Goal: Find specific page/section: Find specific page/section

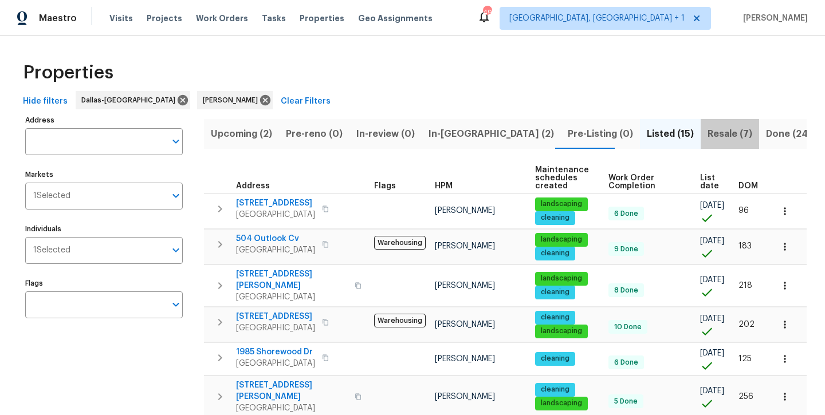
click at [708, 141] on span "Resale (7)" at bounding box center [730, 134] width 45 height 16
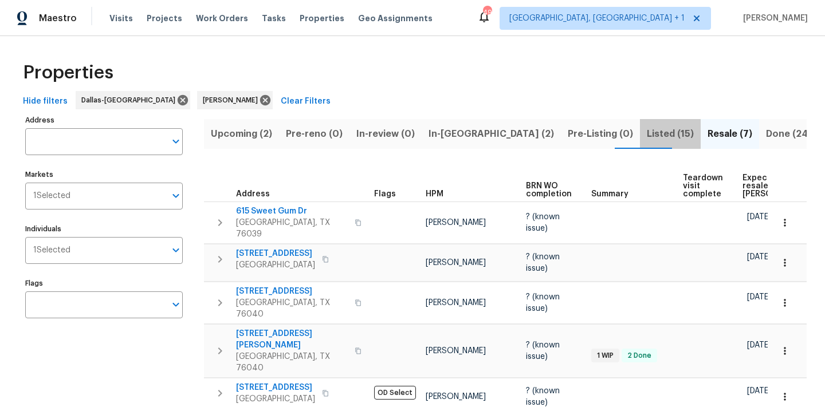
click at [647, 141] on span "Listed (15)" at bounding box center [670, 134] width 47 height 16
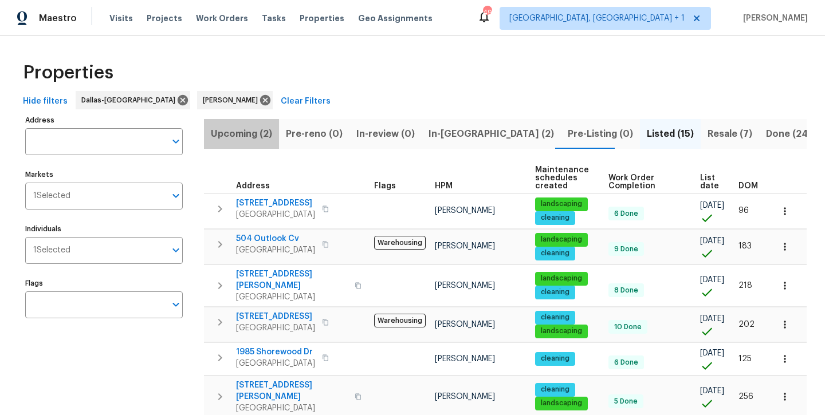
click at [249, 138] on span "Upcoming (2)" at bounding box center [241, 134] width 61 height 16
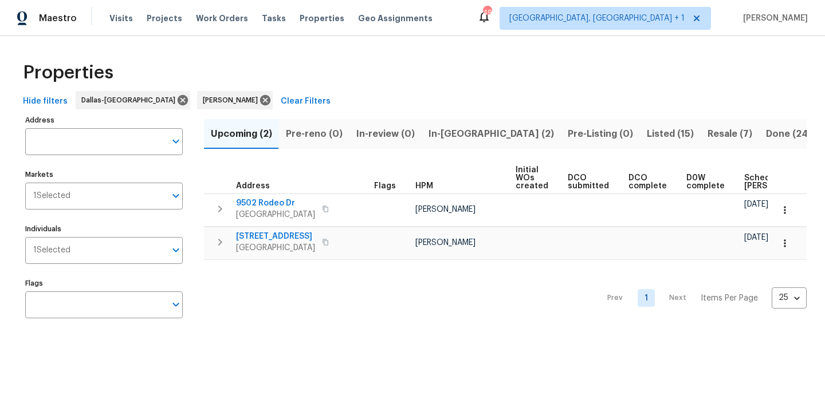
click at [447, 135] on span "In-reno (2)" at bounding box center [491, 134] width 125 height 16
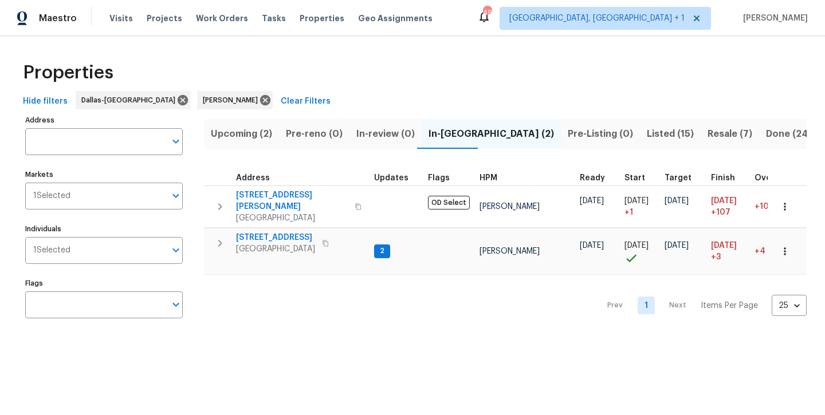
click at [647, 131] on span "Listed (15)" at bounding box center [670, 134] width 47 height 16
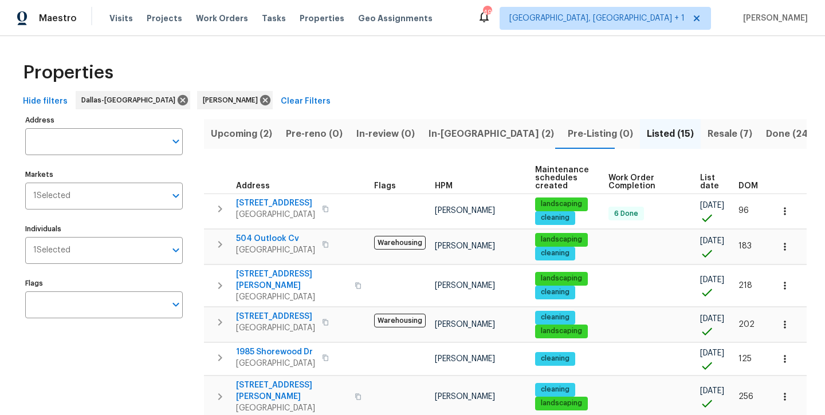
click at [701, 146] on button "Resale (7)" at bounding box center [730, 134] width 58 height 30
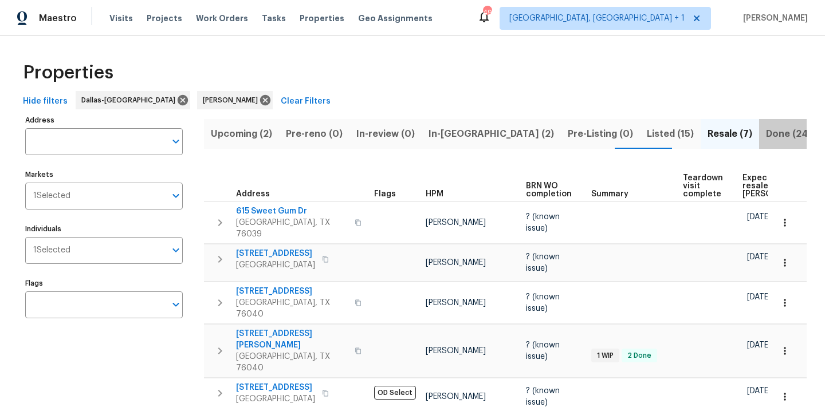
click at [766, 139] on span "Done (249)" at bounding box center [792, 134] width 52 height 16
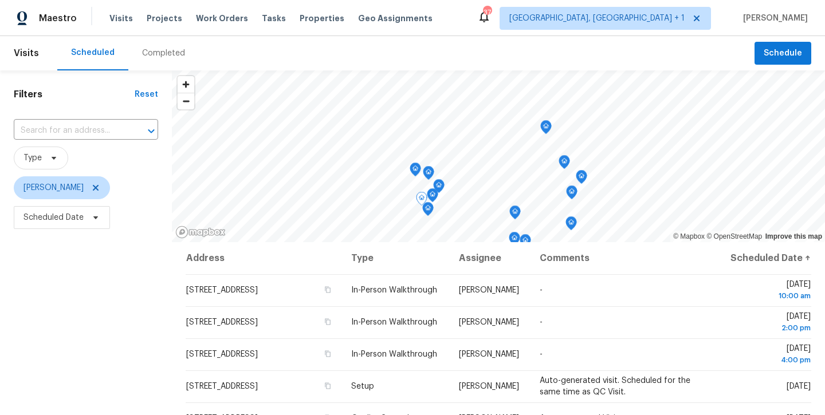
click at [127, 307] on div "Filters Reset ​ Type Andrew Kempka Scheduled Date" at bounding box center [86, 322] width 172 height 504
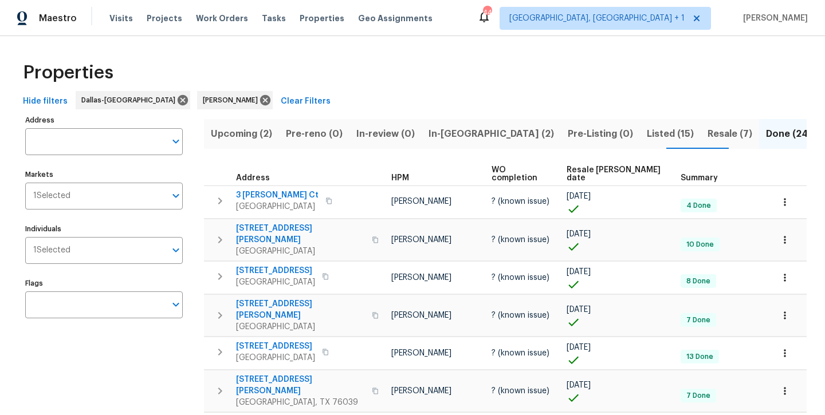
click at [455, 138] on span "In-[GEOGRAPHIC_DATA] (2)" at bounding box center [491, 134] width 125 height 16
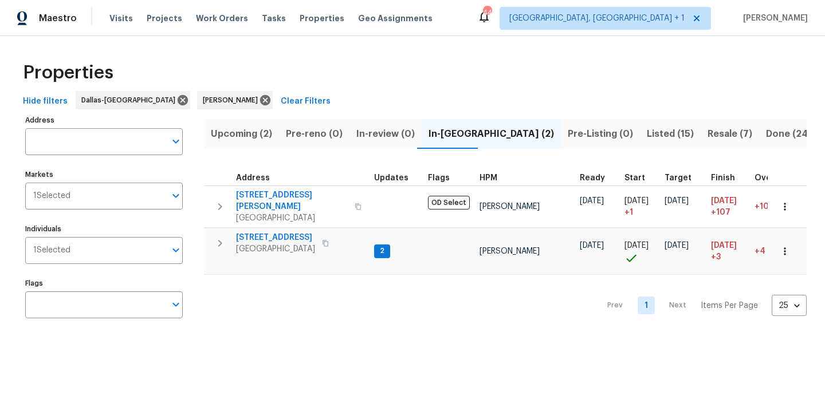
click at [640, 142] on button "Listed (15)" at bounding box center [670, 134] width 61 height 30
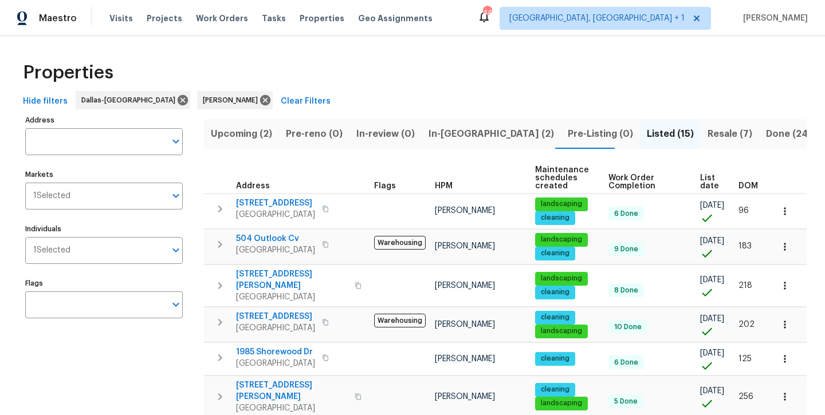
click at [708, 139] on span "Resale (7)" at bounding box center [730, 134] width 45 height 16
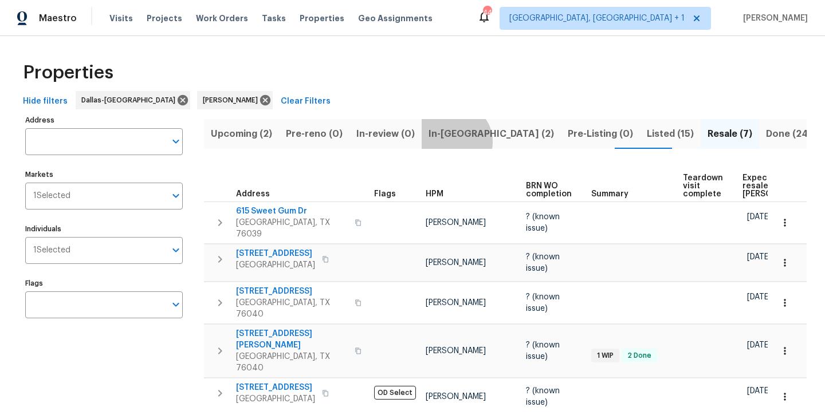
click at [449, 142] on button "In-reno (2)" at bounding box center [491, 134] width 139 height 30
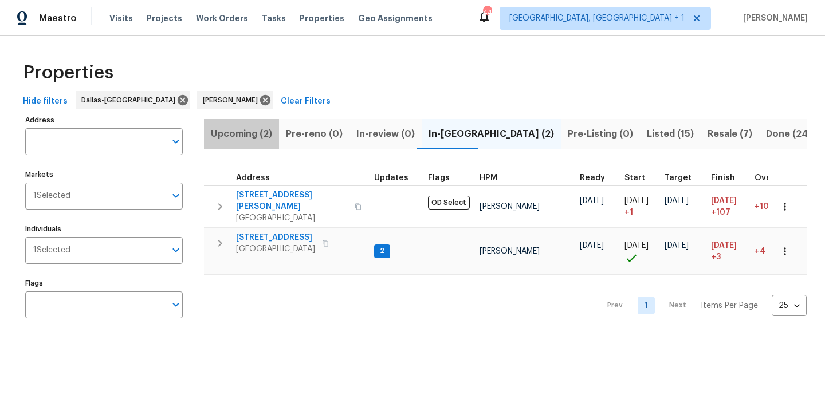
click at [237, 140] on span "Upcoming (2)" at bounding box center [241, 134] width 61 height 16
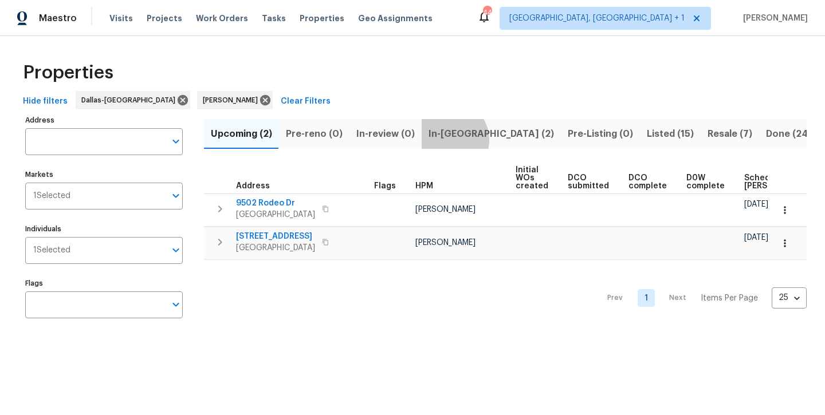
click at [443, 140] on span "In-reno (2)" at bounding box center [491, 134] width 125 height 16
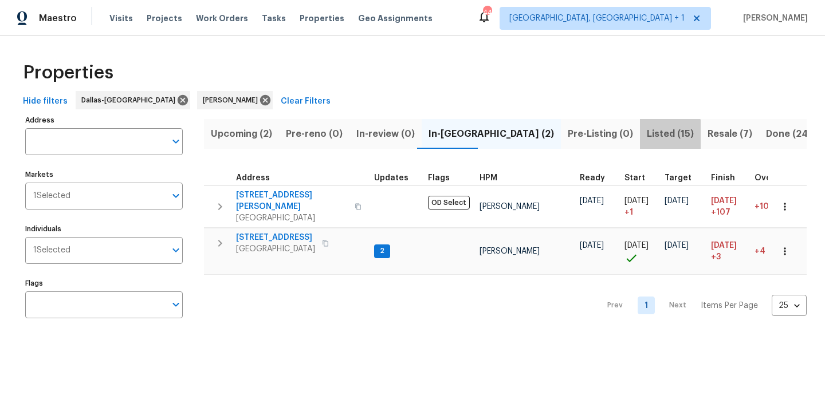
click at [647, 137] on span "Listed (15)" at bounding box center [670, 134] width 47 height 16
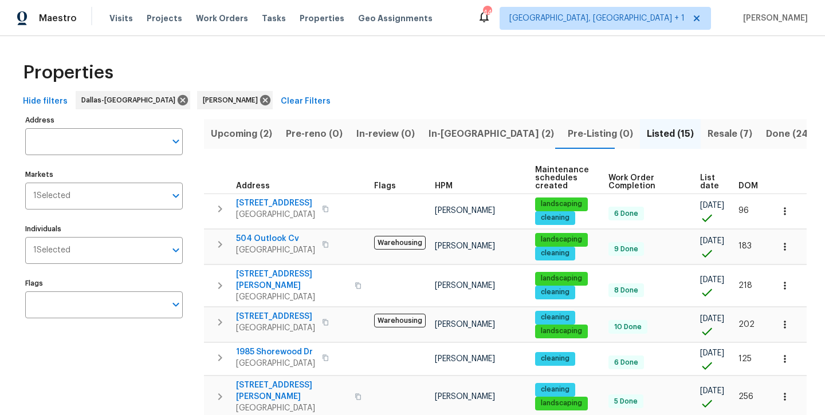
click at [708, 140] on span "Resale (7)" at bounding box center [730, 134] width 45 height 16
